Goal: Transaction & Acquisition: Book appointment/travel/reservation

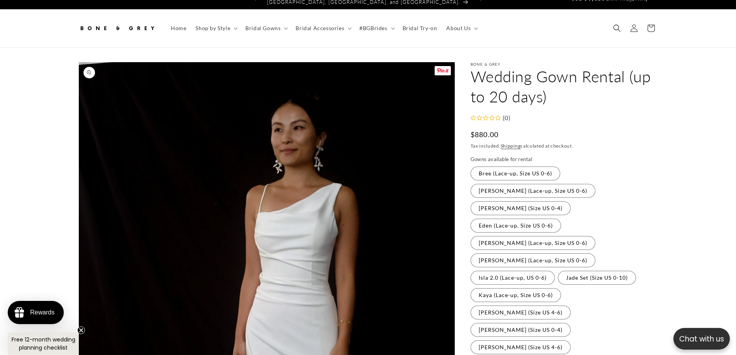
scroll to position [39, 0]
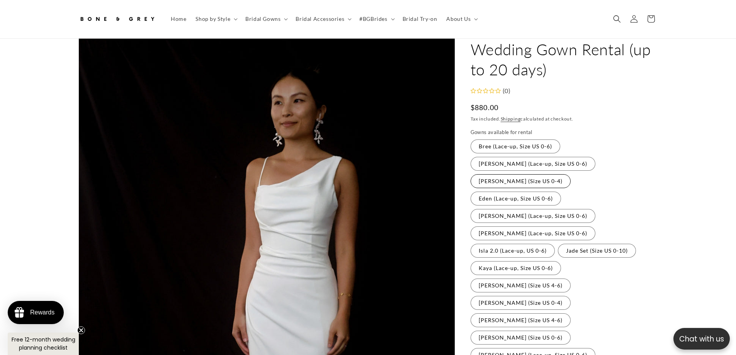
click at [528, 174] on label "[PERSON_NAME] (Size US 0-4) Variant sold out or unavailable" at bounding box center [520, 181] width 100 height 14
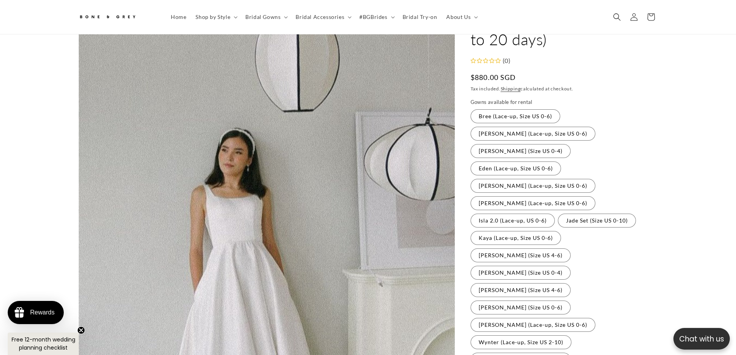
scroll to position [64, 0]
click at [611, 145] on fieldset "Gowns available for rental Bree (Lace-up, Size US 0-6) Variant sold out or unav…" at bounding box center [563, 233] width 187 height 269
click at [561, 162] on label "Eden (Lace-up, Size US 0-6) Variant sold out or unavailable" at bounding box center [515, 169] width 90 height 14
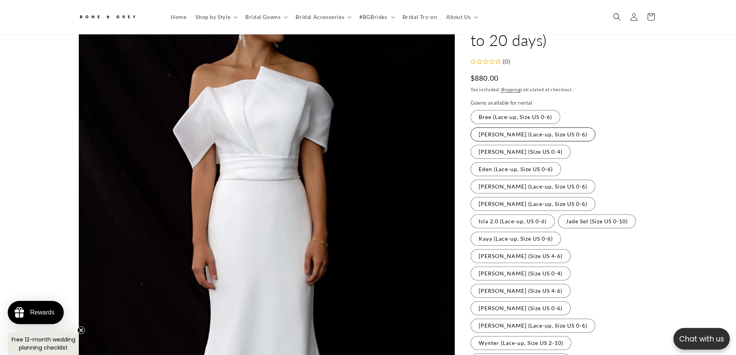
scroll to position [71, 0]
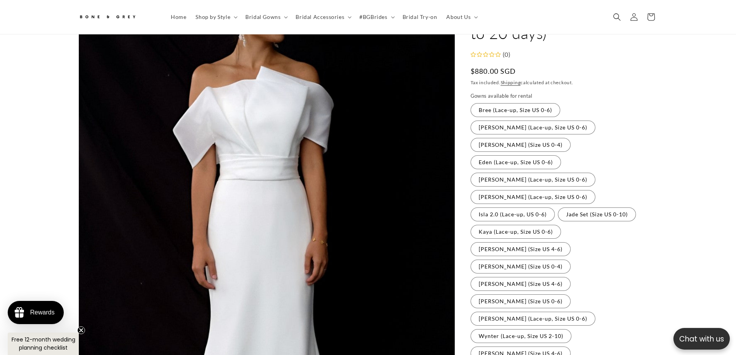
click at [586, 116] on fieldset "Gowns available for rental Bree (Lace-up, Size US 0-6) Variant sold out or unav…" at bounding box center [563, 226] width 187 height 269
click at [529, 173] on label "[PERSON_NAME] (Lace-up, Size US 0-6) Variant sold out or unavailable" at bounding box center [532, 180] width 125 height 14
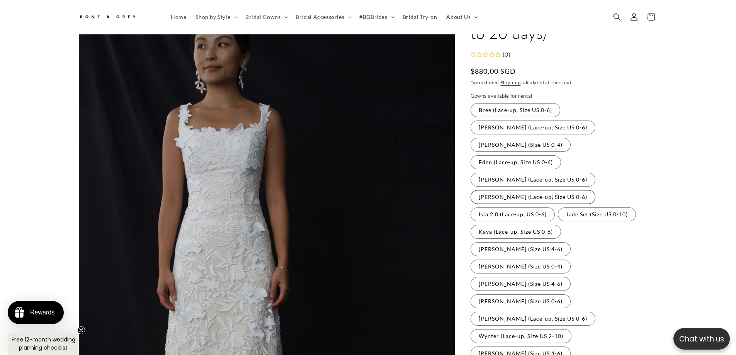
click at [522, 190] on label "[PERSON_NAME] (Lace-up, Size US 0-6) Variant sold out or unavailable" at bounding box center [532, 197] width 125 height 14
click at [558, 207] on label "Jade Set (Size US 0-10) Variant sold out or unavailable" at bounding box center [597, 214] width 78 height 14
click at [555, 207] on label "Isla 2.0 (Lace-up, US 0-6) Variant sold out or unavailable" at bounding box center [512, 214] width 84 height 14
drag, startPoint x: 593, startPoint y: 195, endPoint x: 591, endPoint y: 190, distance: 5.3
click at [561, 225] on label "Kaya (Lace-up, Size US 0-6) Variant sold out or unavailable" at bounding box center [515, 232] width 90 height 14
